Goal: Communication & Community: Answer question/provide support

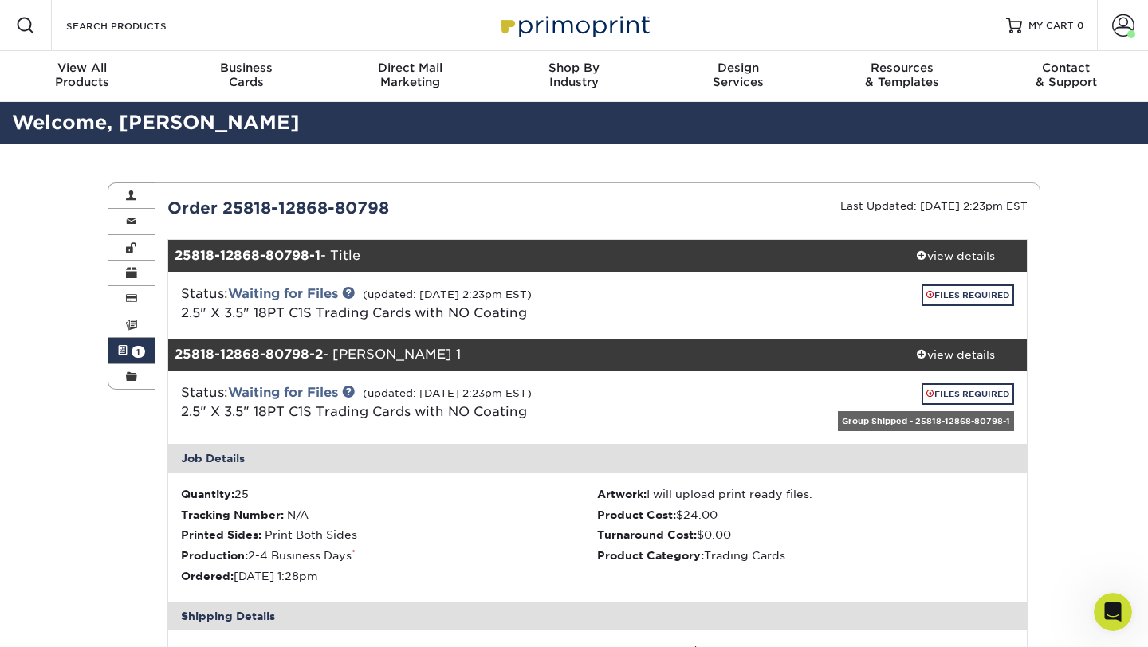
scroll to position [3231, 0]
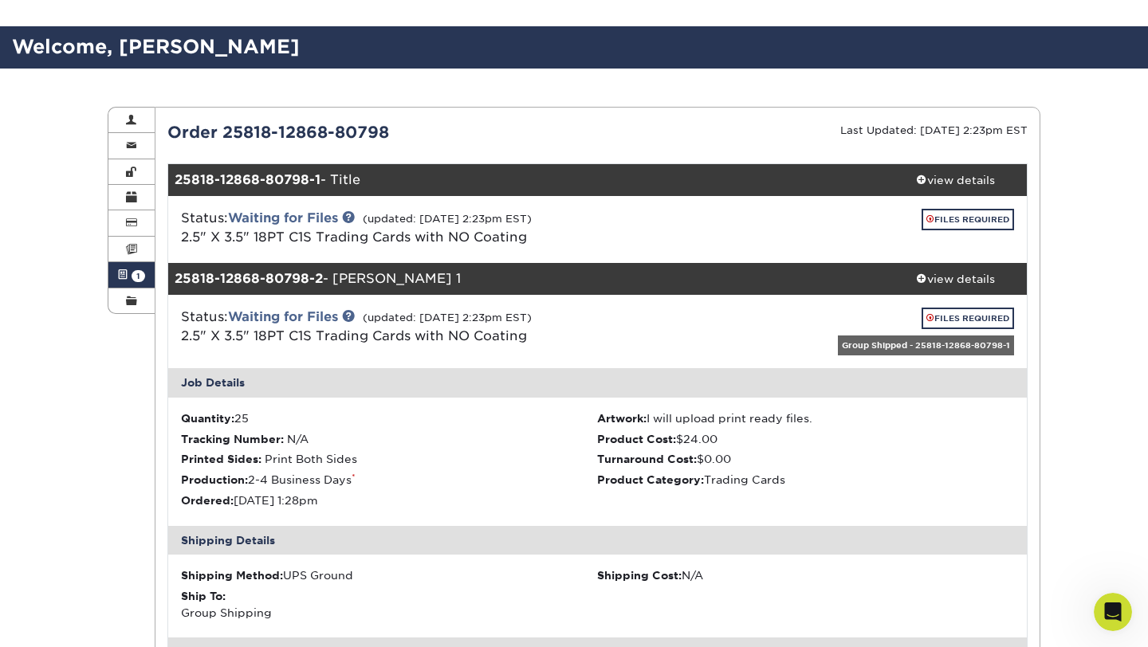
scroll to position [112, 0]
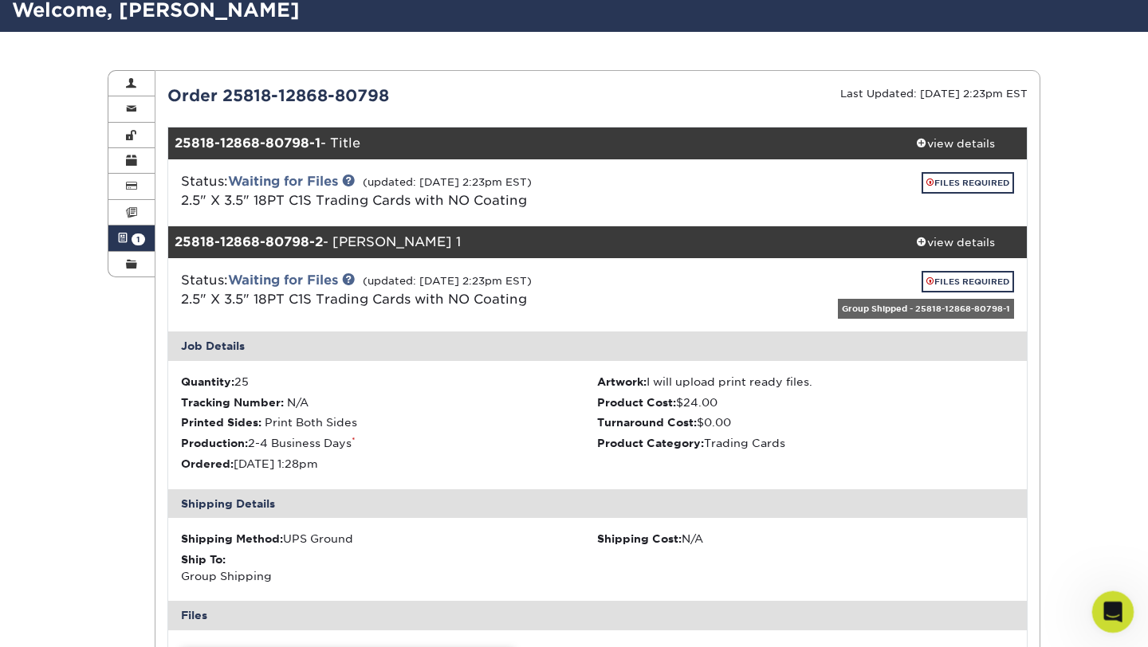
click at [1105, 600] on icon "Open Intercom Messenger" at bounding box center [1110, 610] width 26 height 26
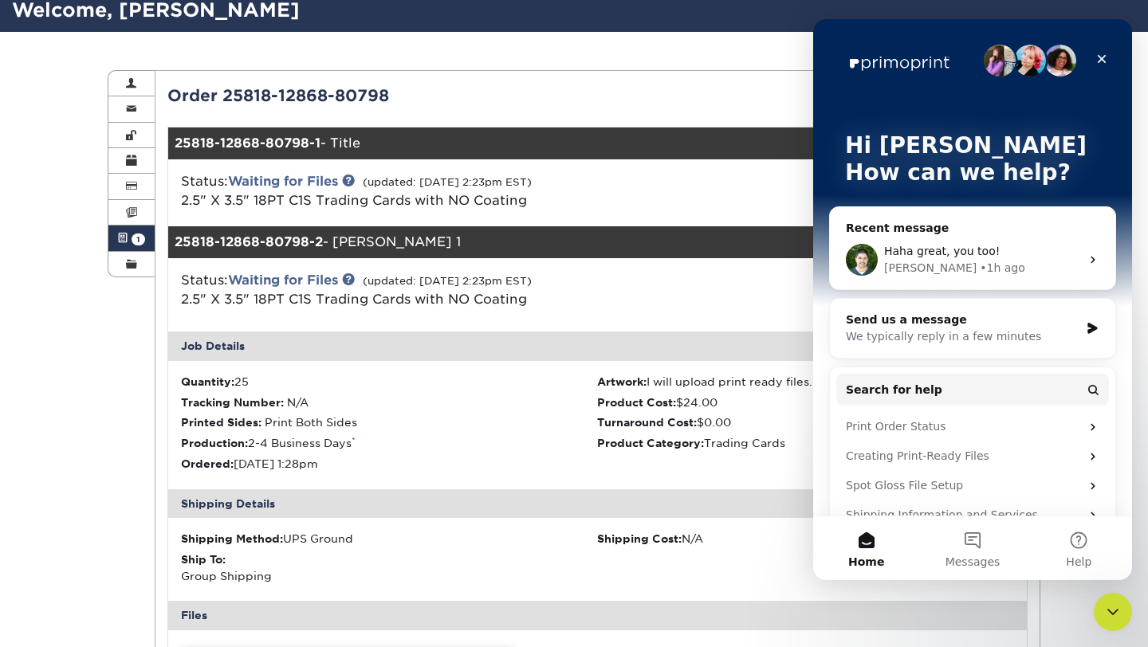
click at [1101, 53] on icon "Close" at bounding box center [1101, 59] width 13 height 13
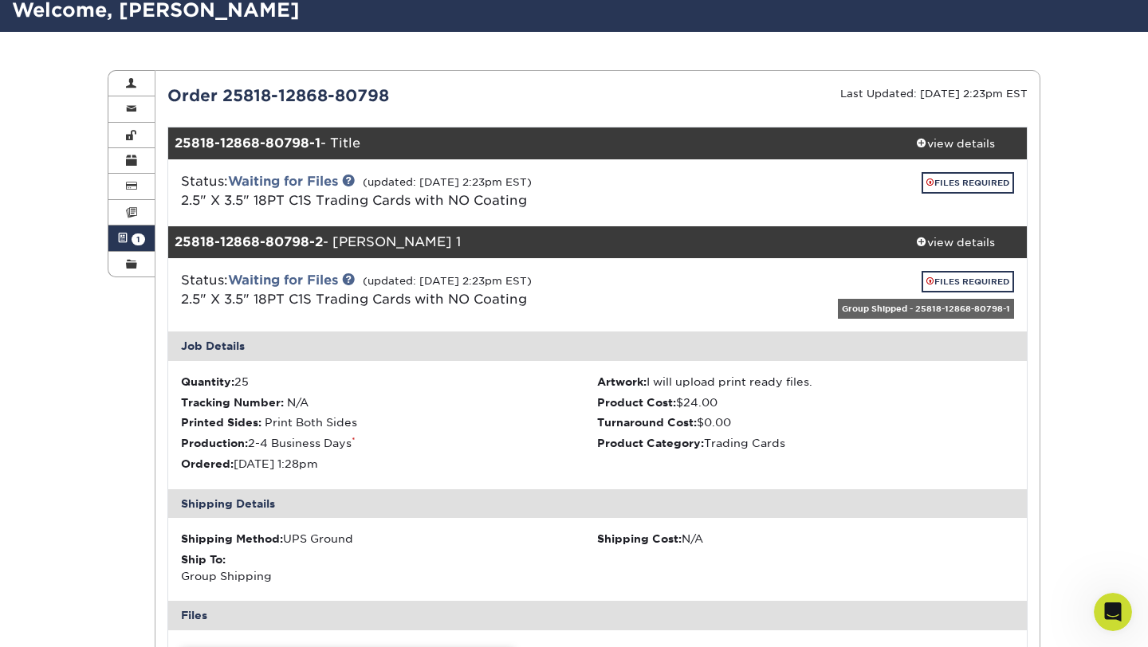
scroll to position [0, 0]
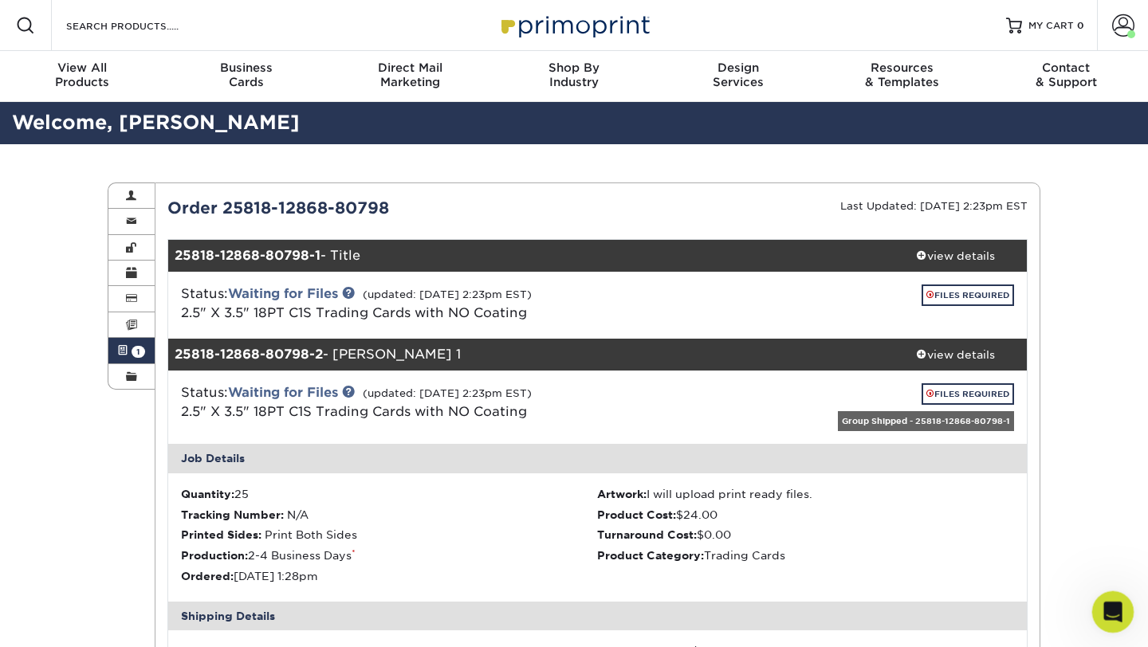
click at [1115, 614] on icon "Open Intercom Messenger" at bounding box center [1110, 610] width 26 height 26
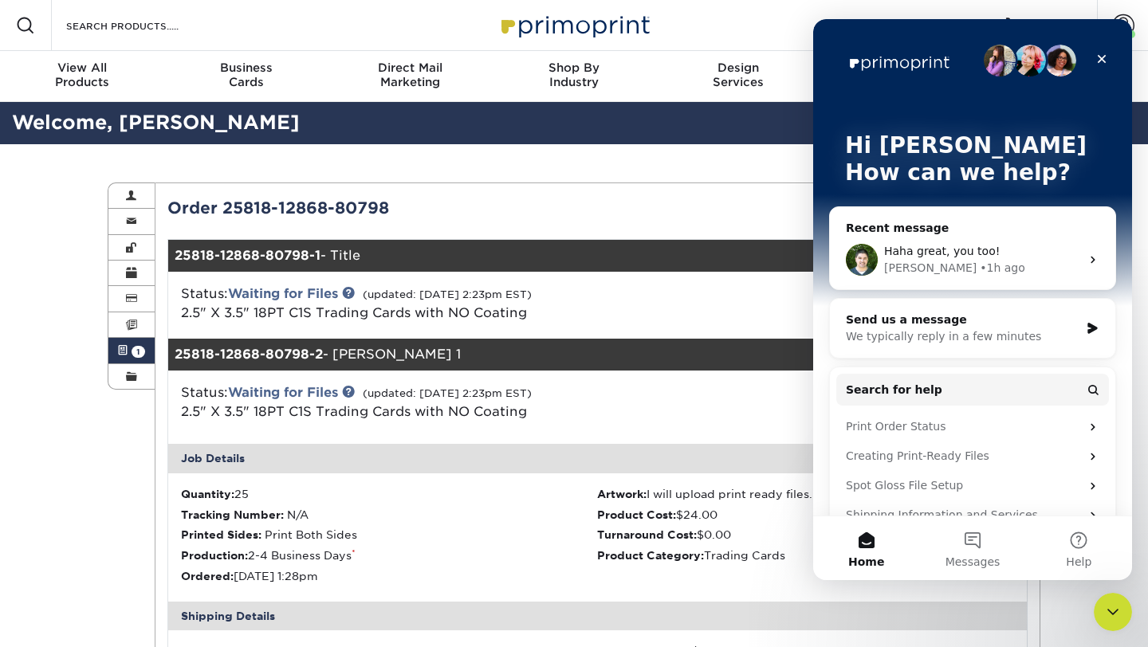
click at [957, 253] on span "Haha great, you too!" at bounding box center [942, 251] width 116 height 13
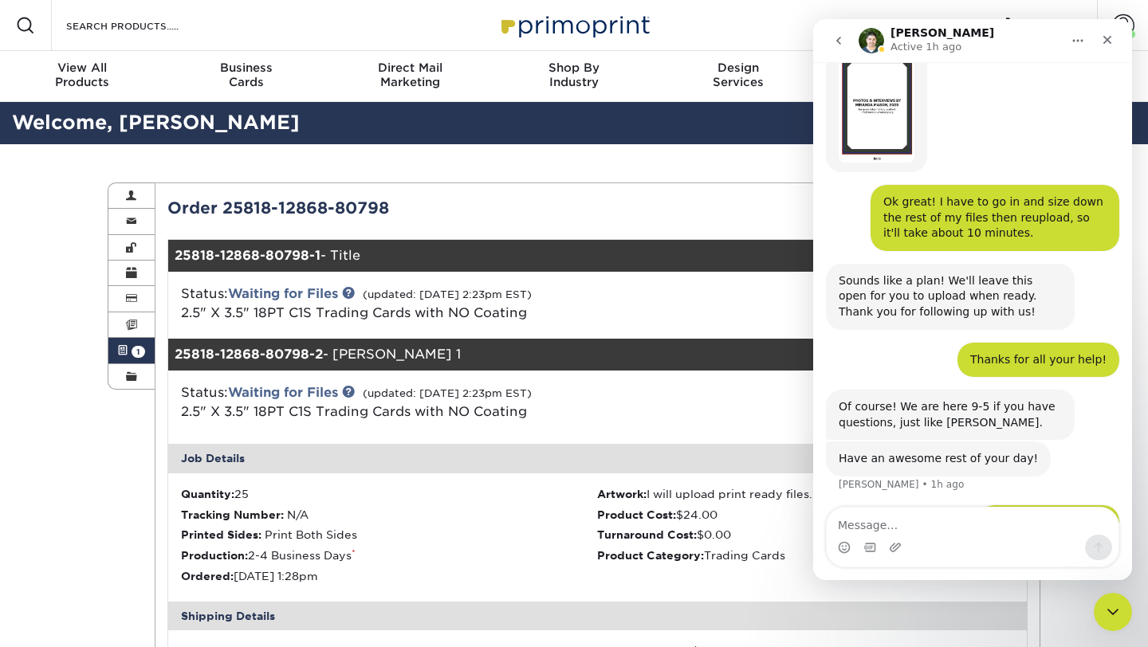
scroll to position [3231, 0]
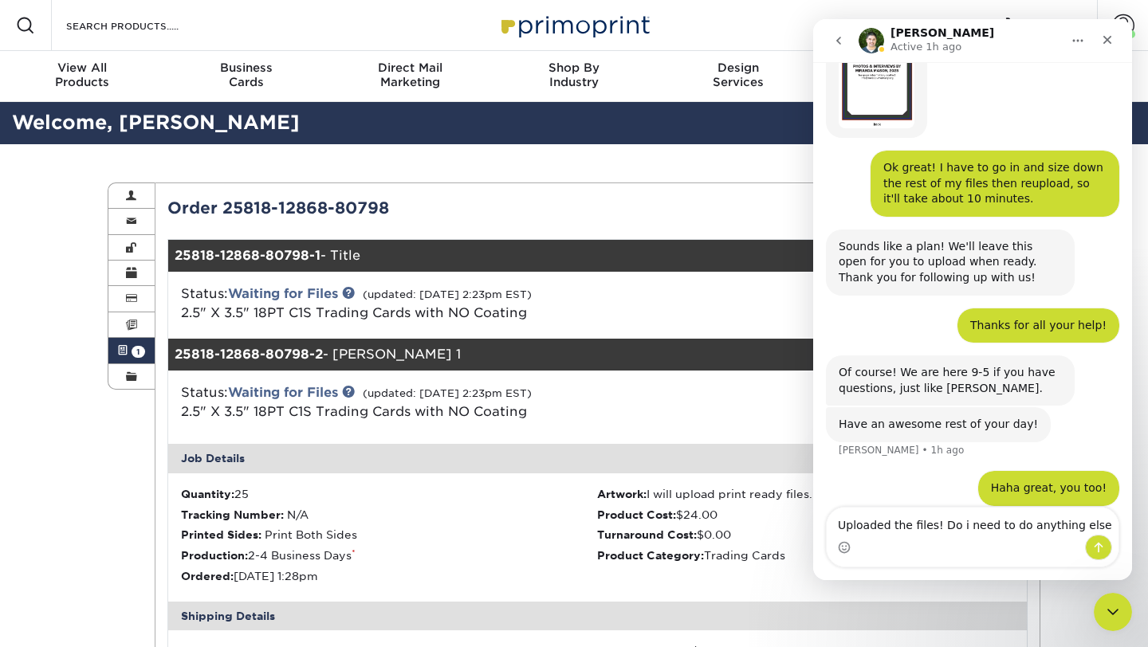
type textarea "Uploaded the files! Do i need to do anything else?"
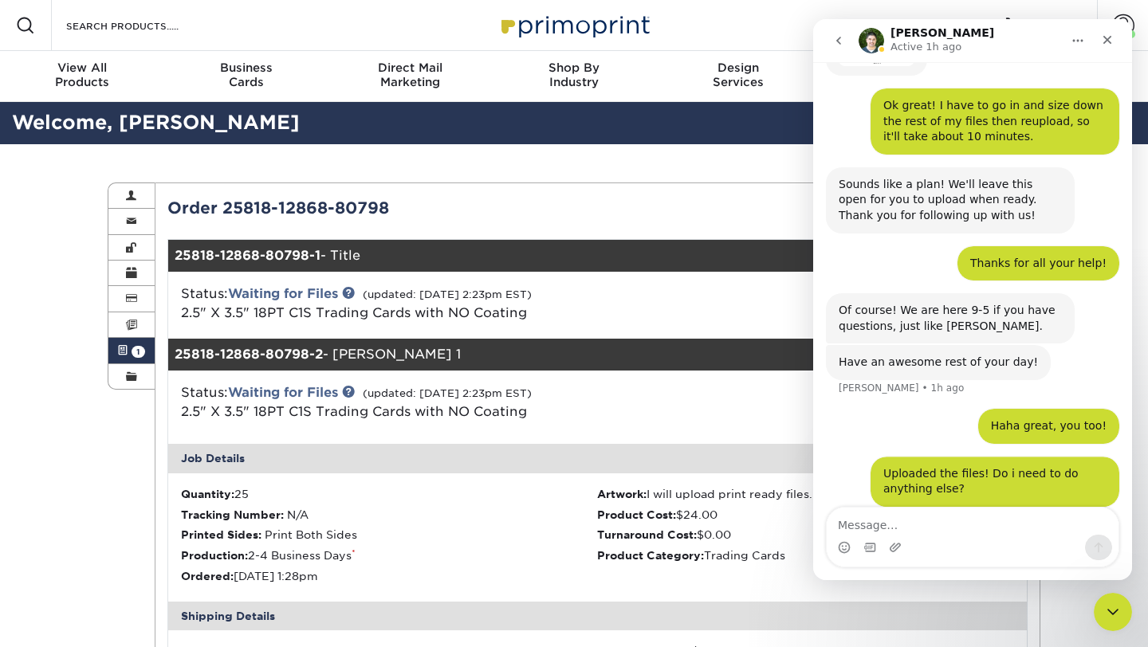
scroll to position [3294, 0]
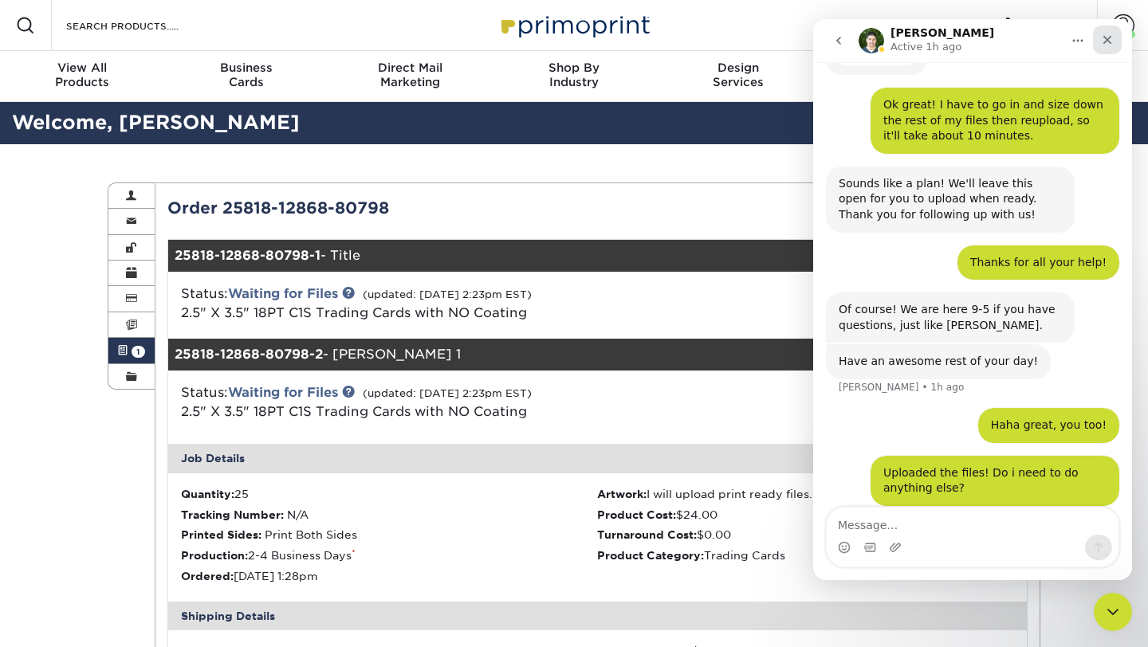
click at [1108, 38] on icon "Close" at bounding box center [1106, 39] width 13 height 13
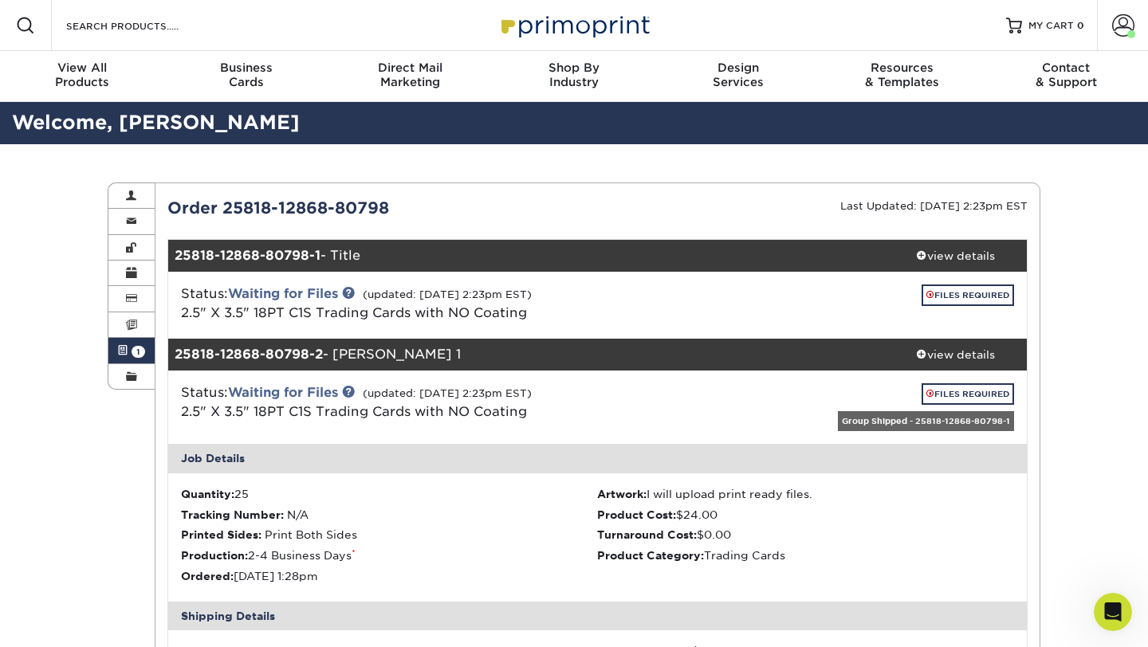
scroll to position [0, 0]
click at [1116, 608] on icon "Open Intercom Messenger" at bounding box center [1110, 610] width 26 height 26
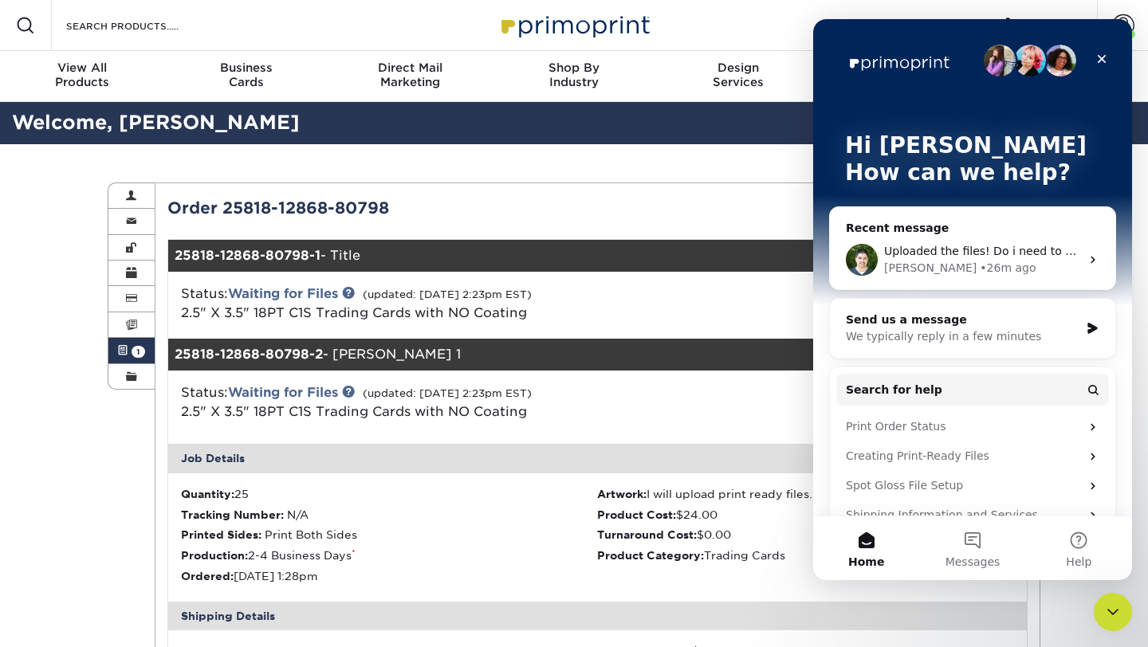
click at [1104, 53] on icon "Close" at bounding box center [1101, 59] width 13 height 13
